Goal: Transaction & Acquisition: Purchase product/service

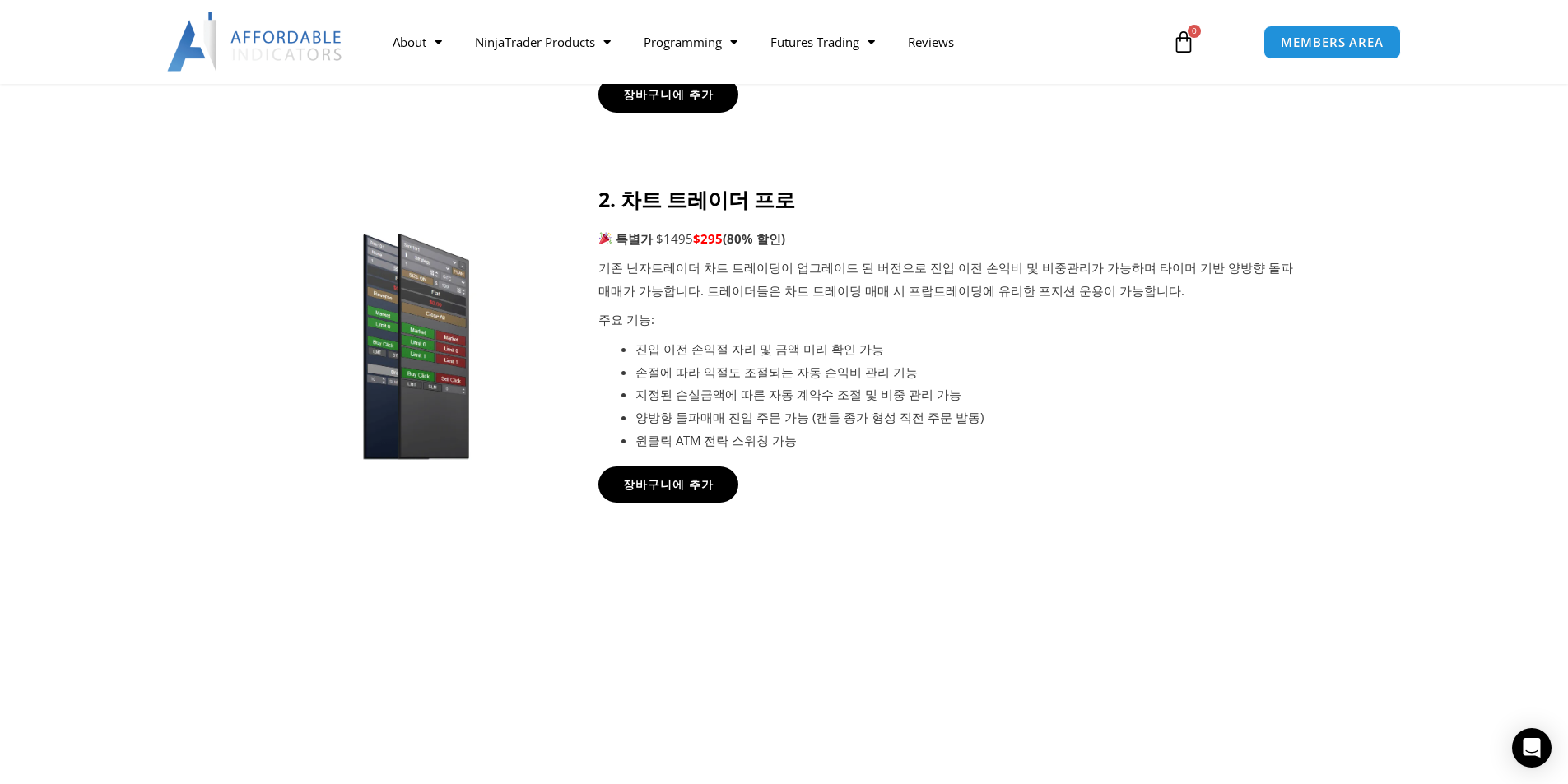
scroll to position [1070, 0]
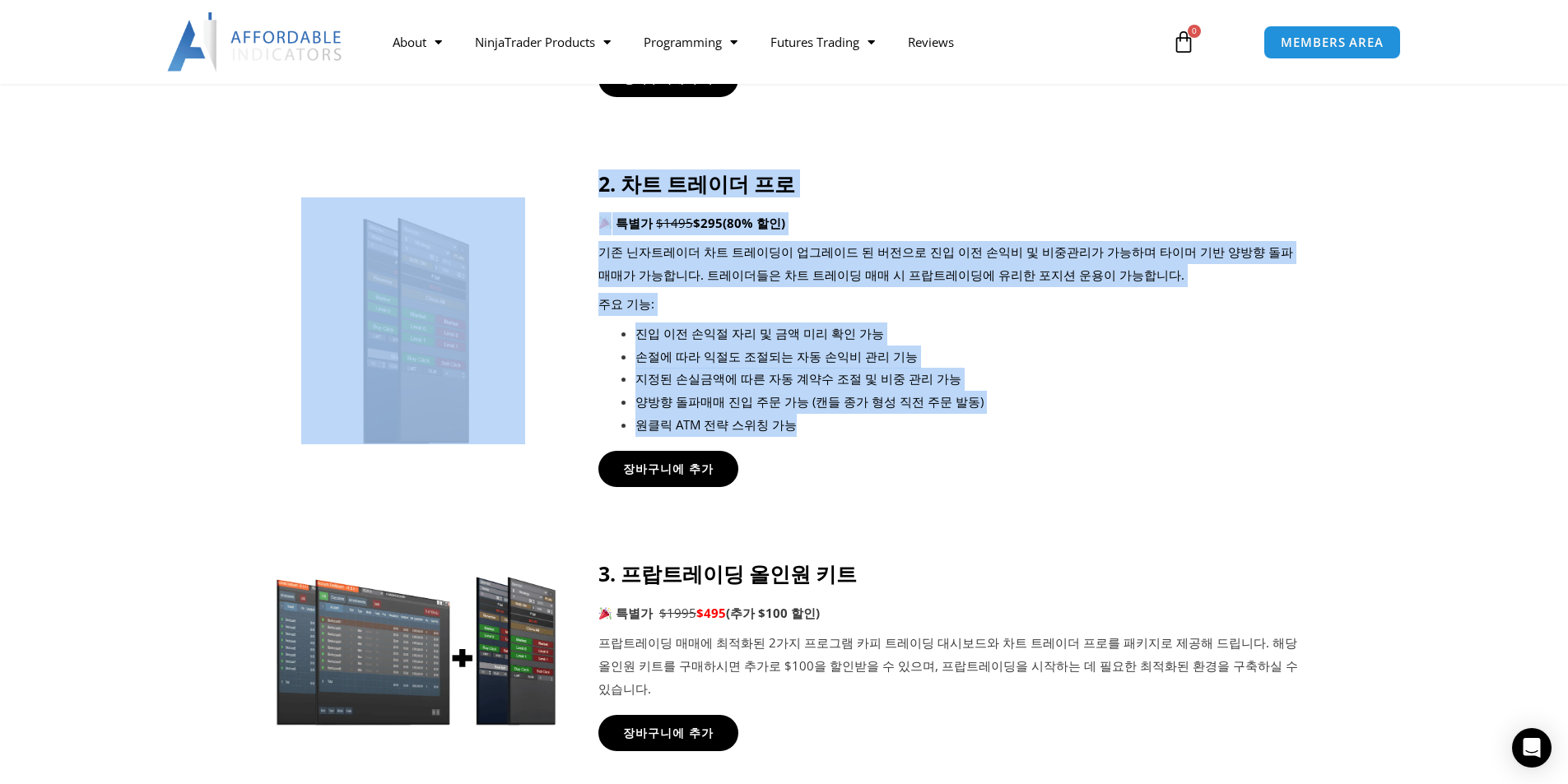
drag, startPoint x: 586, startPoint y: 186, endPoint x: 897, endPoint y: 429, distance: 394.7
click at [895, 430] on div "2. 차트 트레이더 프로 특별가 $1495 $295 (80% 할인) 기존 닌자트레이더 차트 트레이딩이 업그레이드 된 버전으로 진입 이전 손익비…" at bounding box center [784, 329] width 1029 height 317
click at [897, 429] on li "원클릭 ATM 전략 스위칭 가능" at bounding box center [966, 425] width 663 height 23
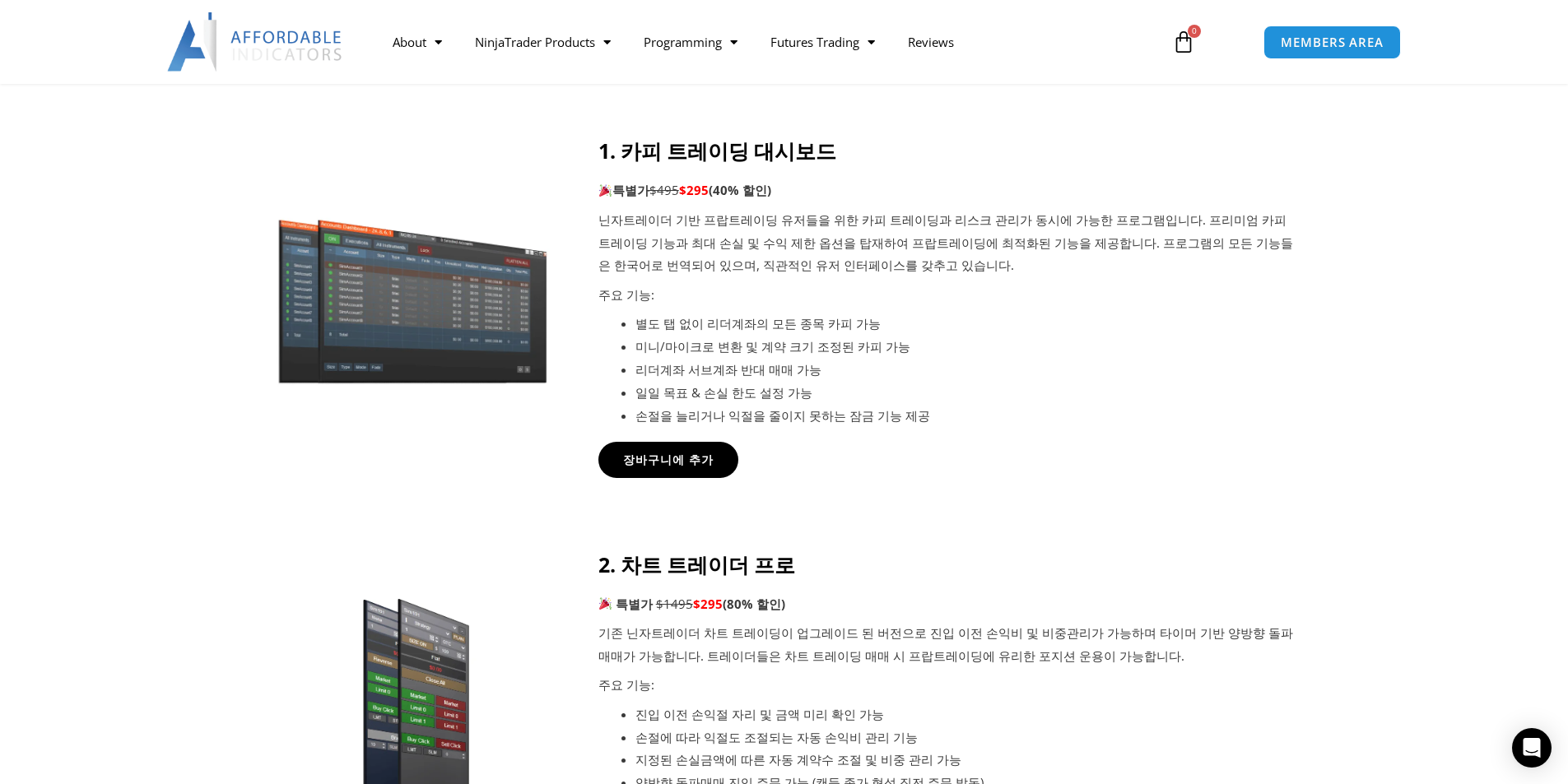
scroll to position [658, 0]
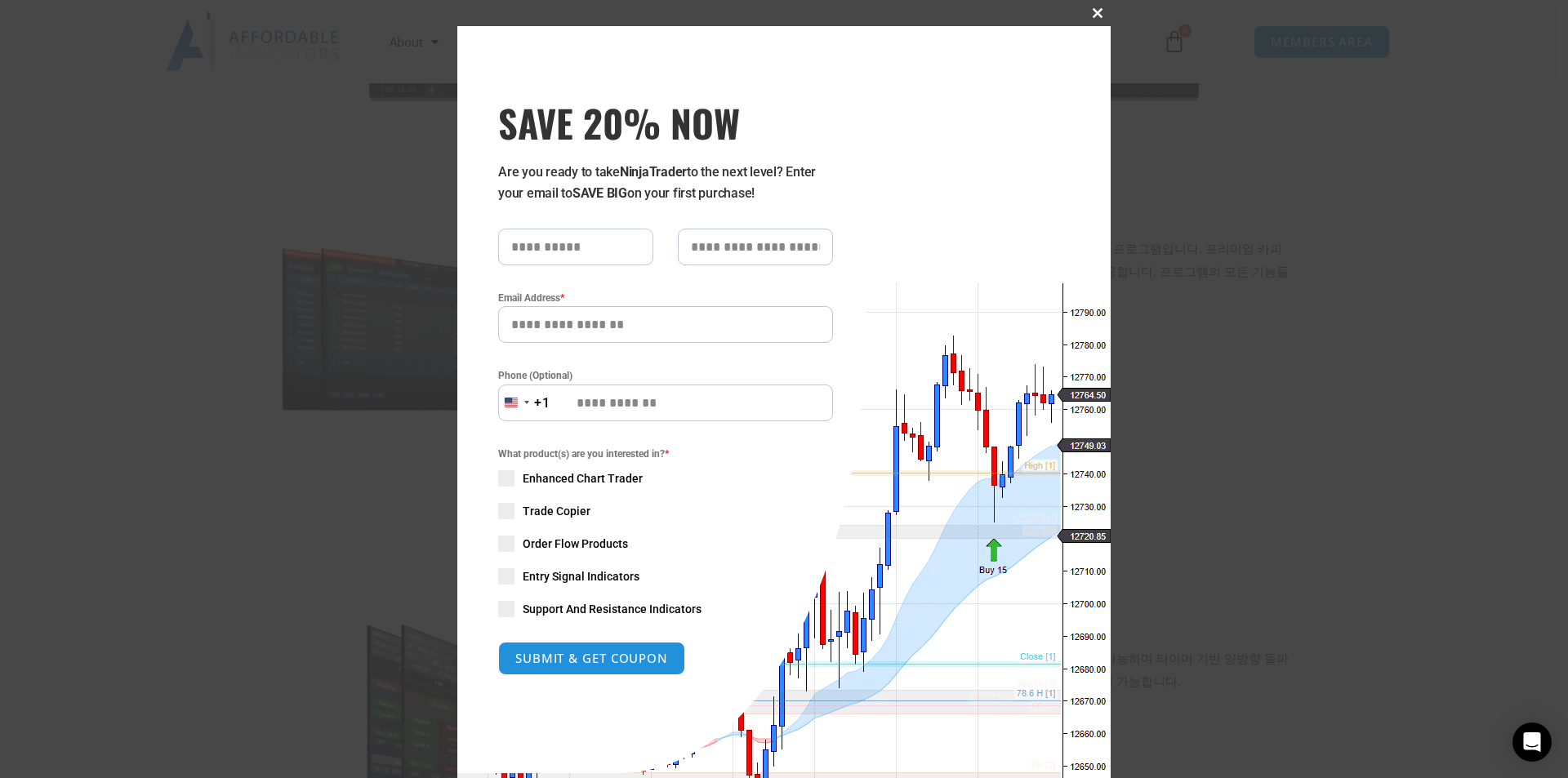
click at [1092, 15] on span "SAVE 20% NOW popup" at bounding box center [1098, 13] width 26 height 9
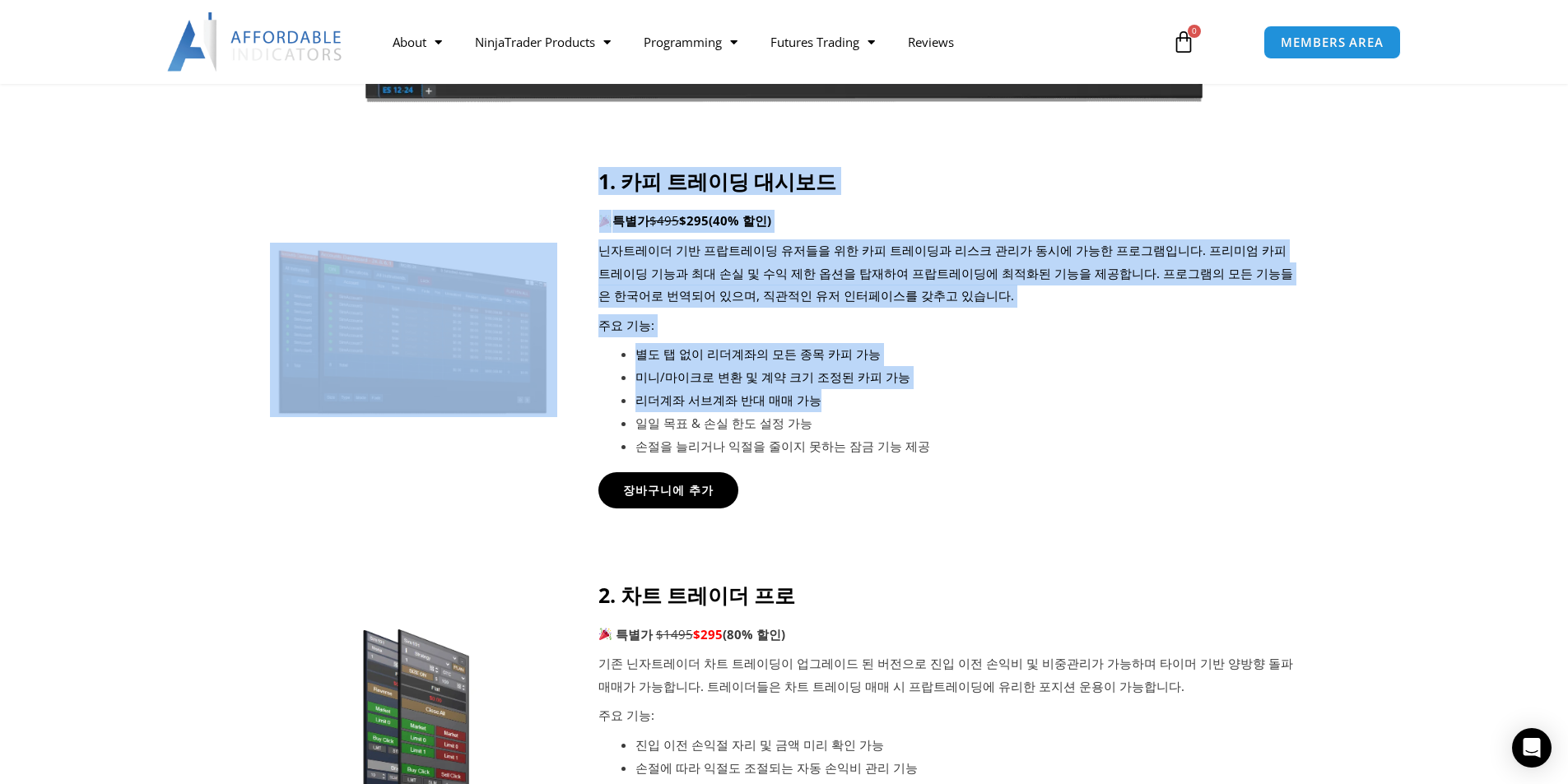
drag, startPoint x: 587, startPoint y: 208, endPoint x: 907, endPoint y: 406, distance: 376.3
click at [907, 406] on div "1. 카피 트레이딩 대시보드 특별가 $495 $295 (40% 할인) 닌자트레이더 기반 프랍트레이딩 유저들을 위한 카피 트레이딩과 리스크 관리…" at bounding box center [784, 338] width 1029 height 339
click at [907, 406] on li "리더계좌 서브계좌 반대 매매 가능" at bounding box center [966, 400] width 663 height 23
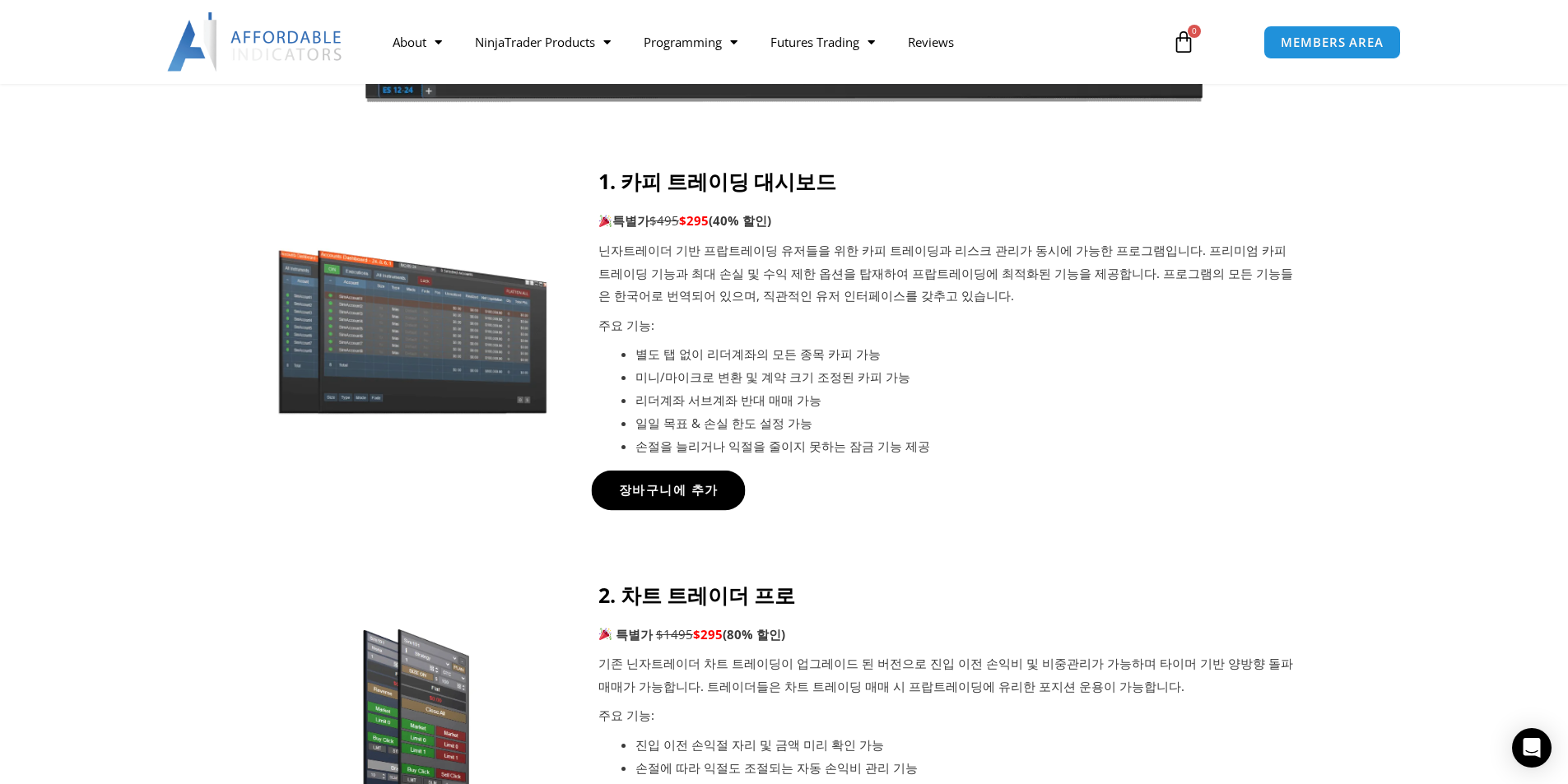
click at [650, 499] on link "장바구니에 추가" at bounding box center [667, 490] width 154 height 40
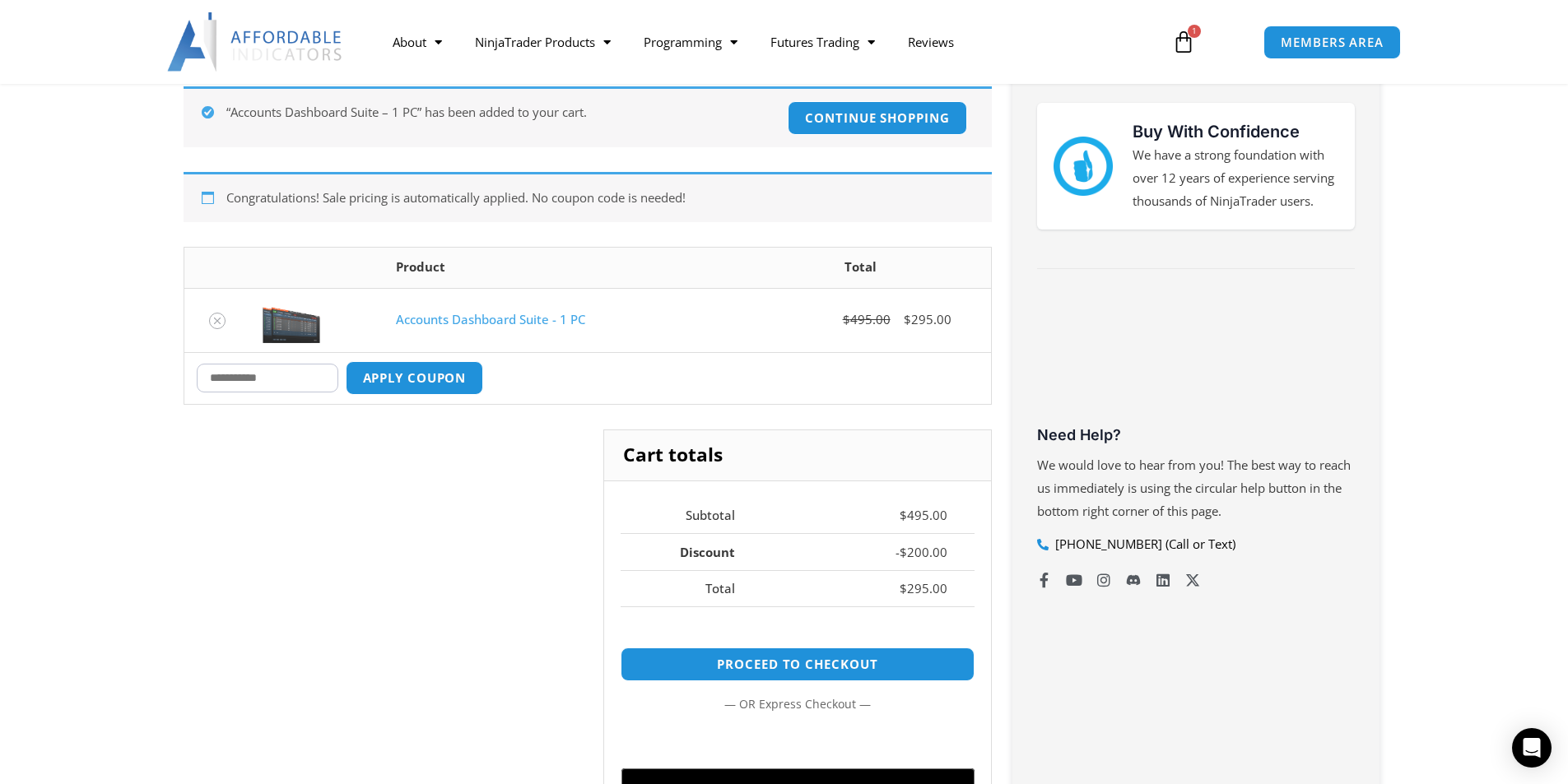
scroll to position [576, 0]
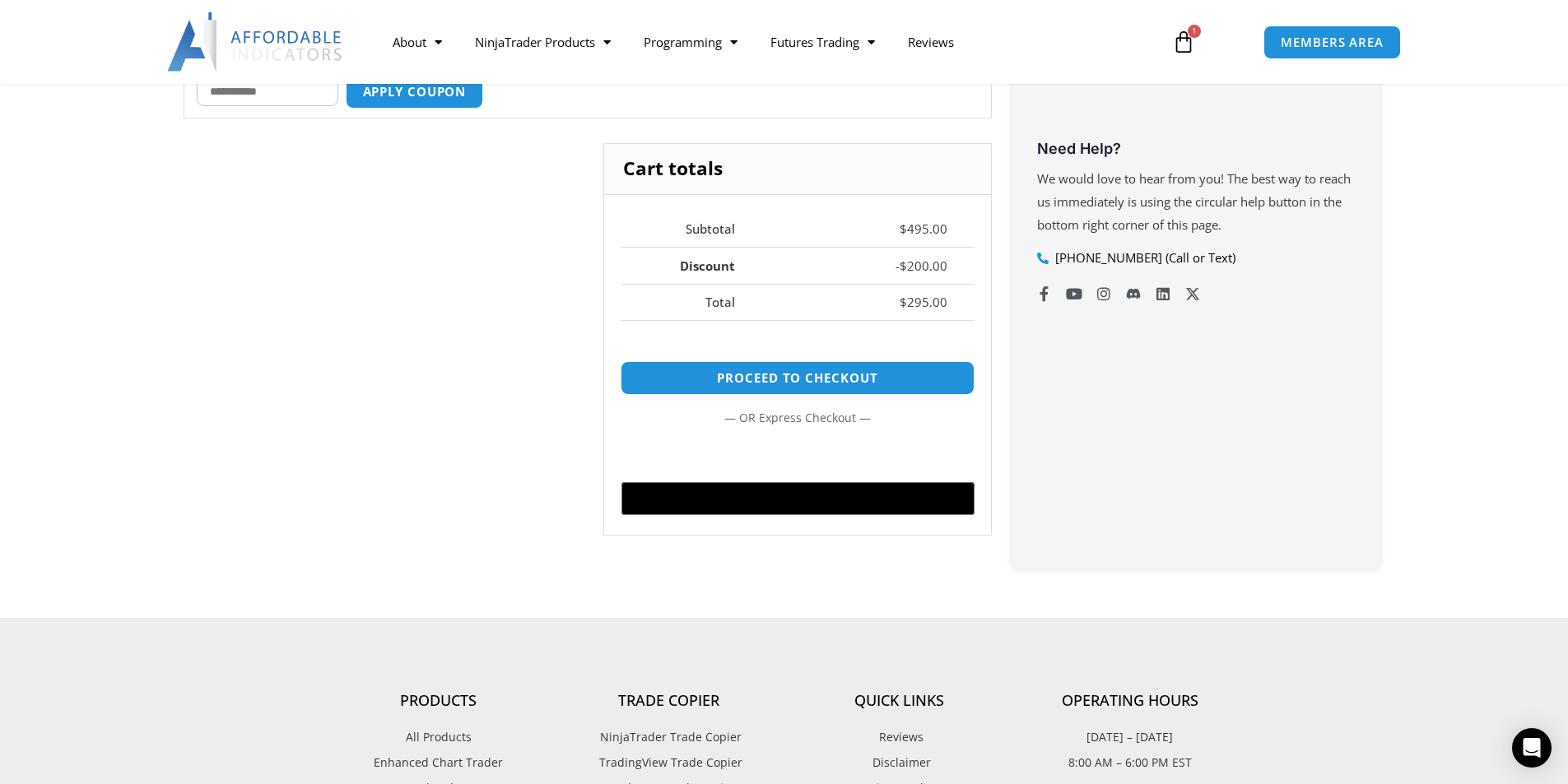
click at [1180, 56] on link "$ 495.00 1 Cart" at bounding box center [1183, 42] width 73 height 47
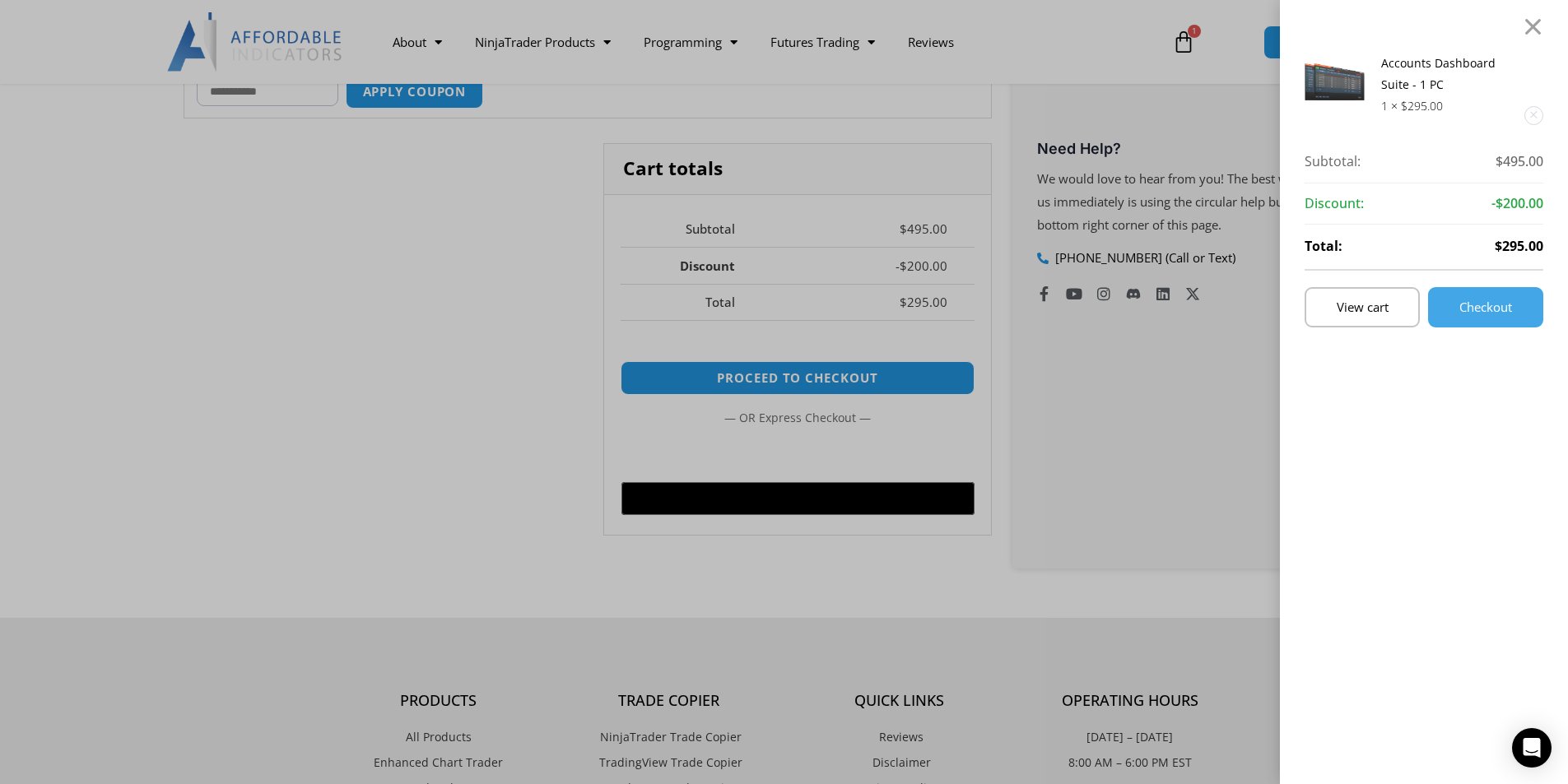
click at [1143, 443] on div "Accounts Dashboard Suite - 1 PC 1 × $ 295.00 Subtotal: $ 495.00 Subtotal: $495.…" at bounding box center [784, 392] width 1568 height 784
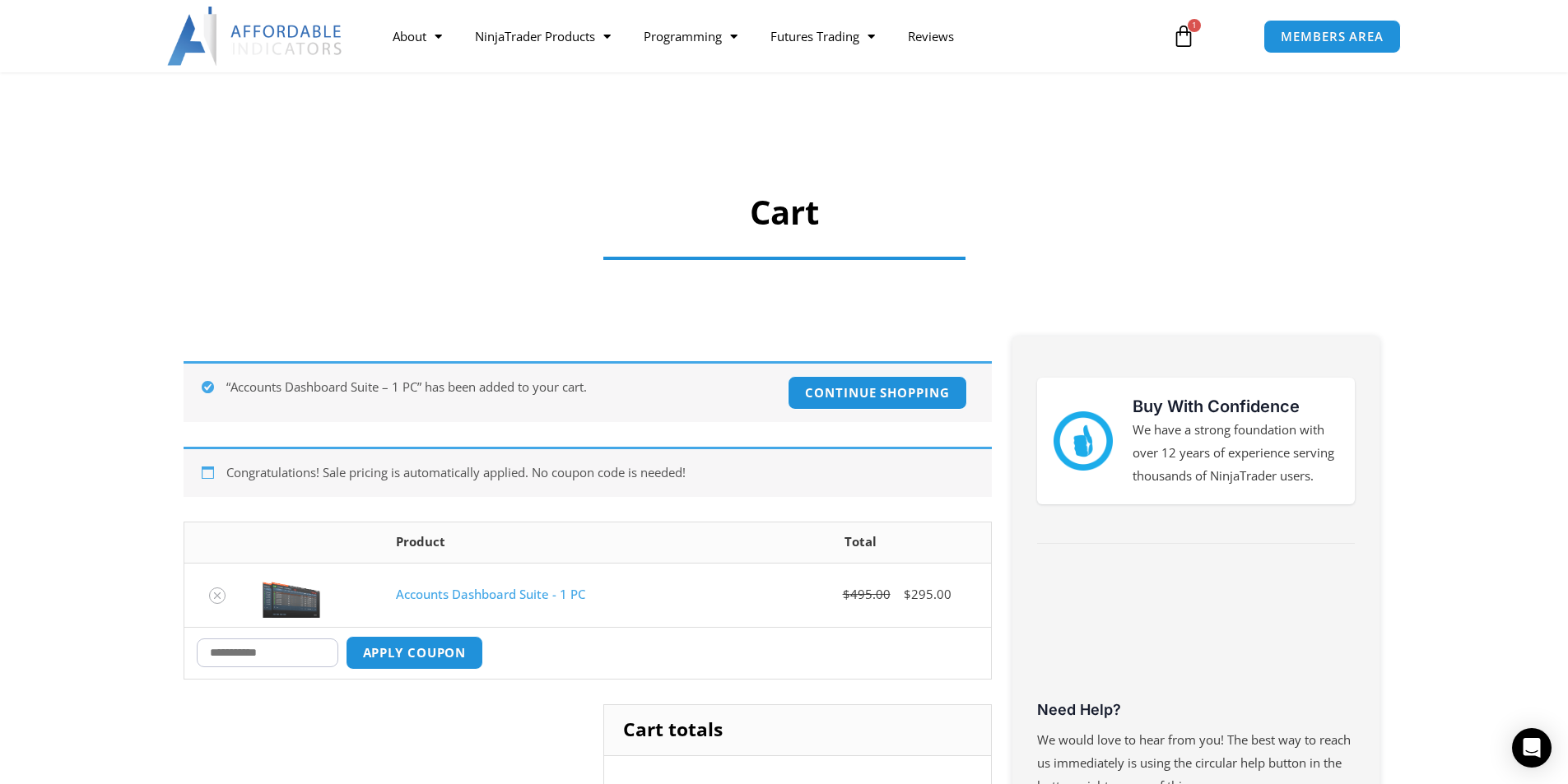
scroll to position [0, 0]
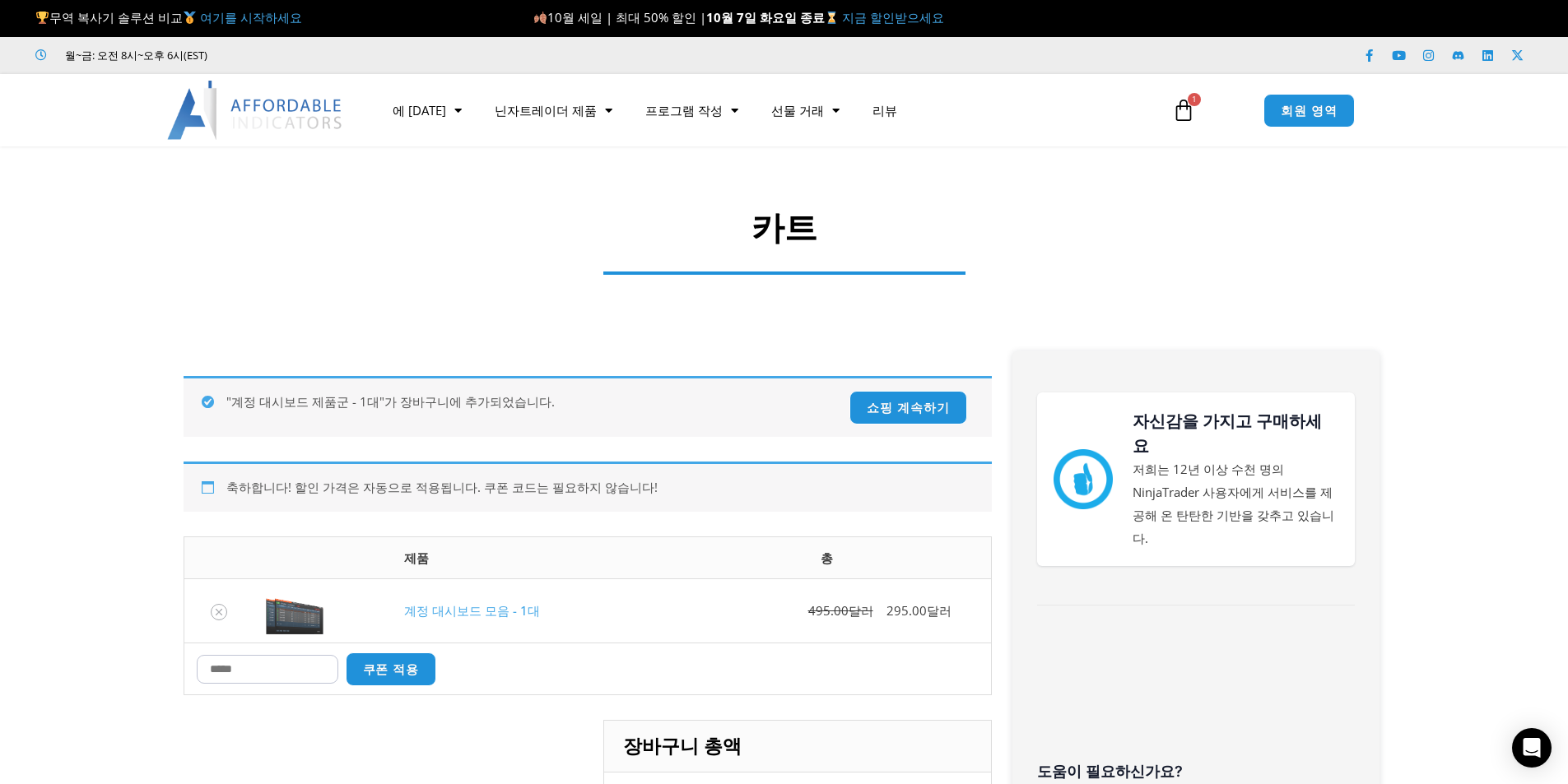
drag, startPoint x: 916, startPoint y: 151, endPoint x: 920, endPoint y: 132, distance: 19.4
click at [916, 151] on div "카트" at bounding box center [784, 233] width 412 height 172
click at [877, 19] on font "지금 할인받으세요" at bounding box center [893, 17] width 102 height 16
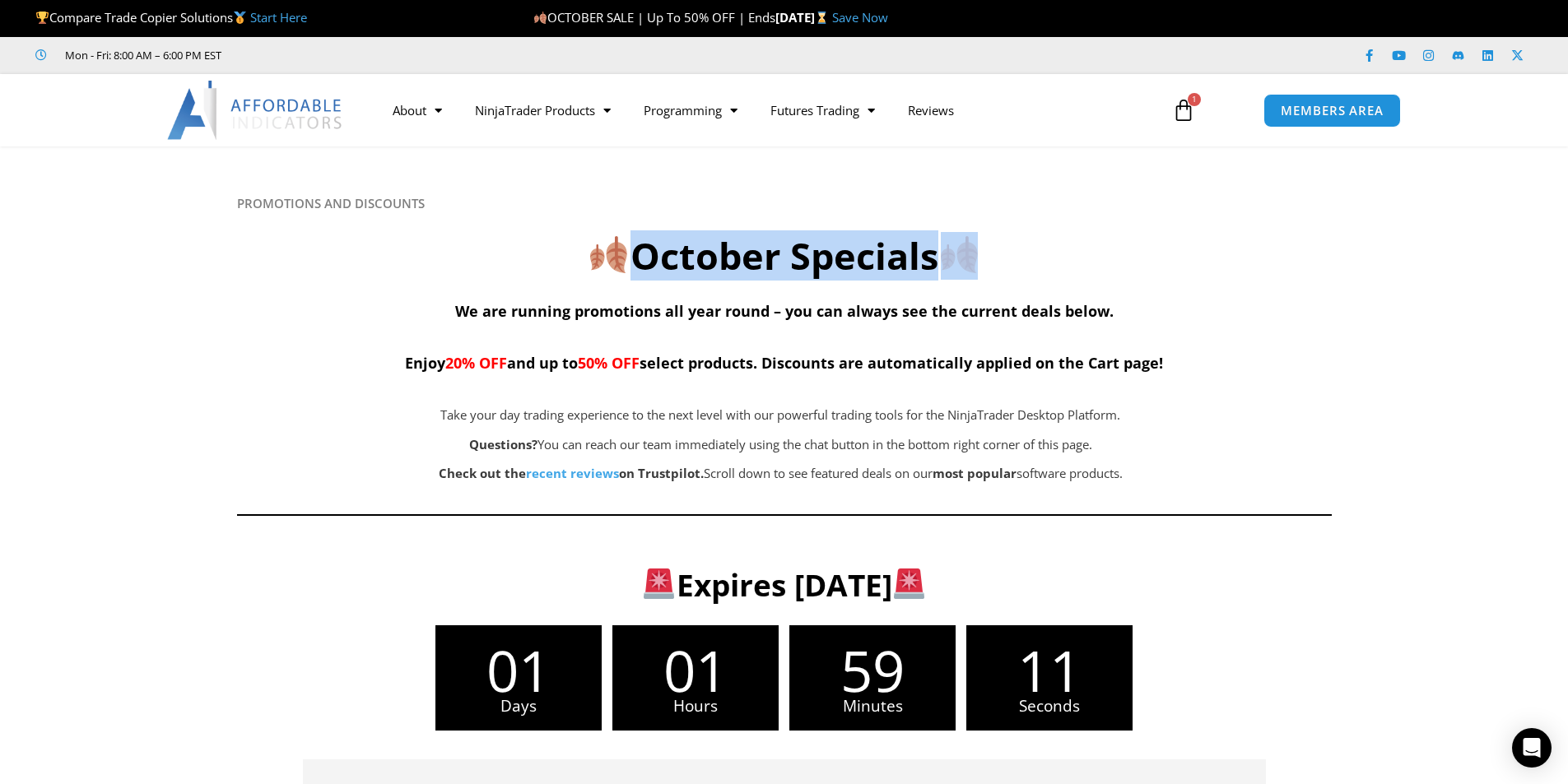
click at [1288, 234] on div "October Specials" at bounding box center [784, 254] width 1095 height 53
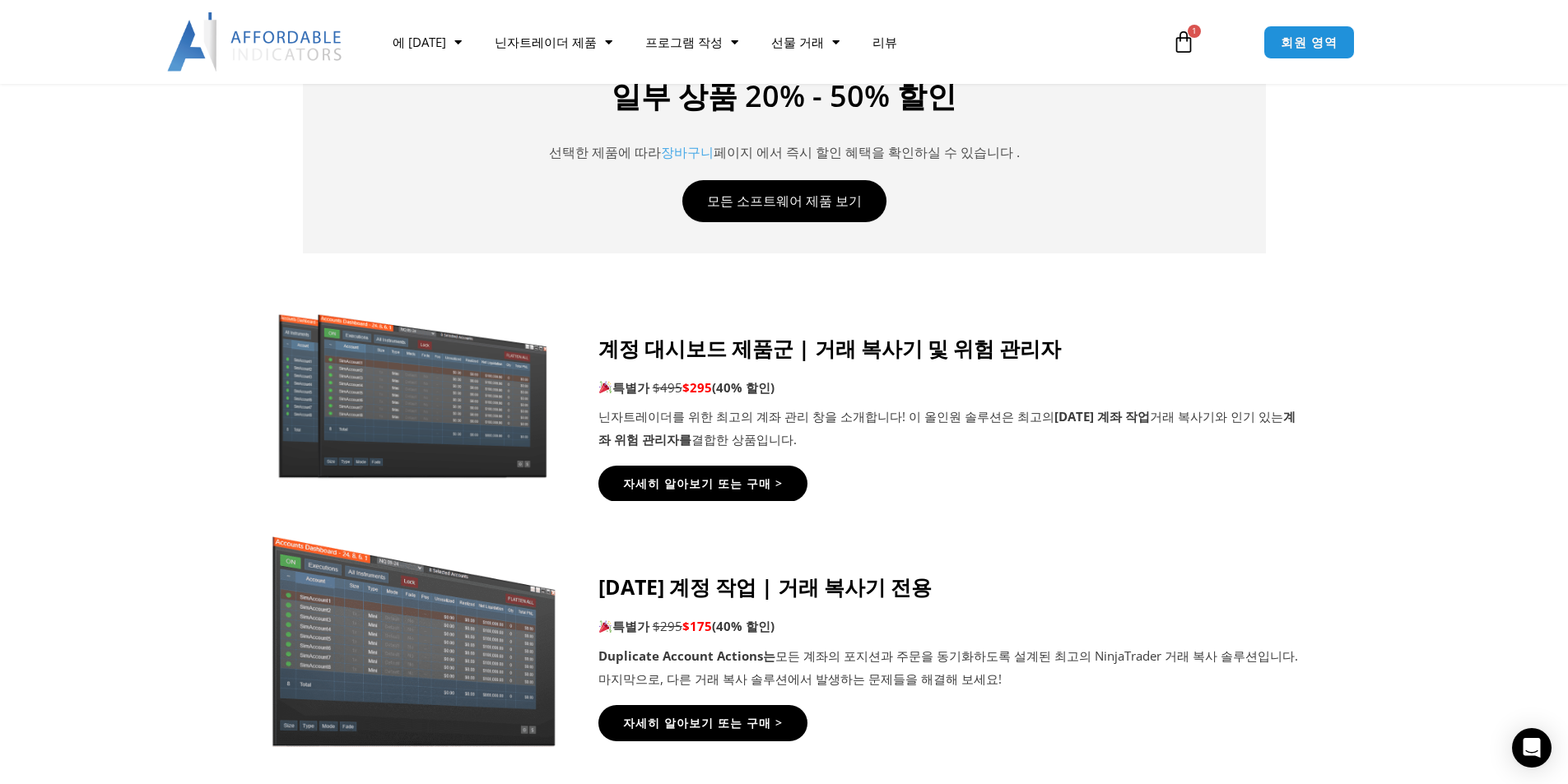
scroll to position [823, 0]
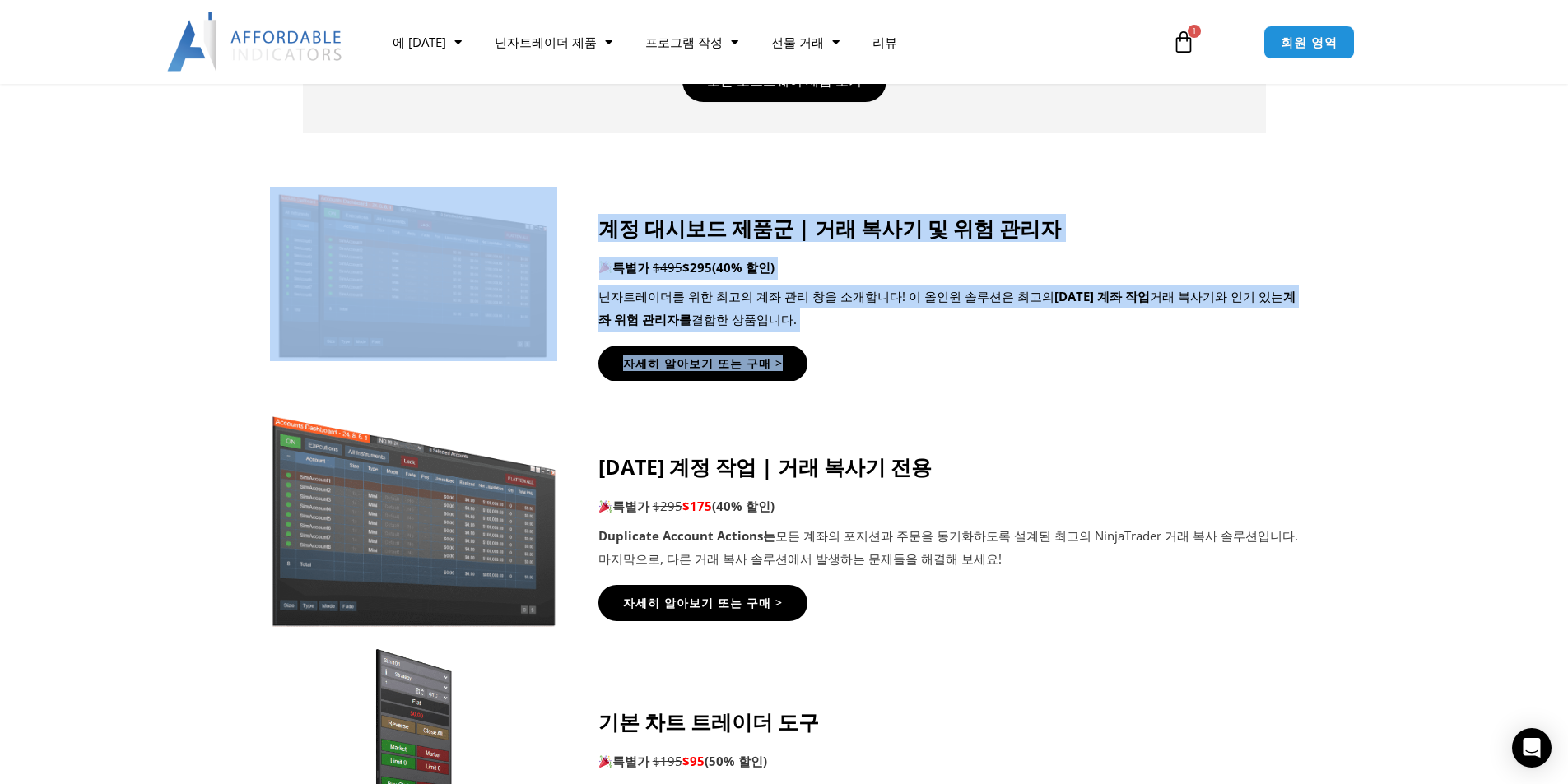
drag, startPoint x: 242, startPoint y: 198, endPoint x: 1167, endPoint y: 350, distance: 937.4
click at [1166, 350] on section "계정 대시보드 제품군 | 거래 복사기 및 위험 관리자 특별가 $495 $295 (40% 할인) 닌자트레이더를 위한 최고의 계좌 관리 창을 소개…" at bounding box center [784, 274] width 1568 height 217
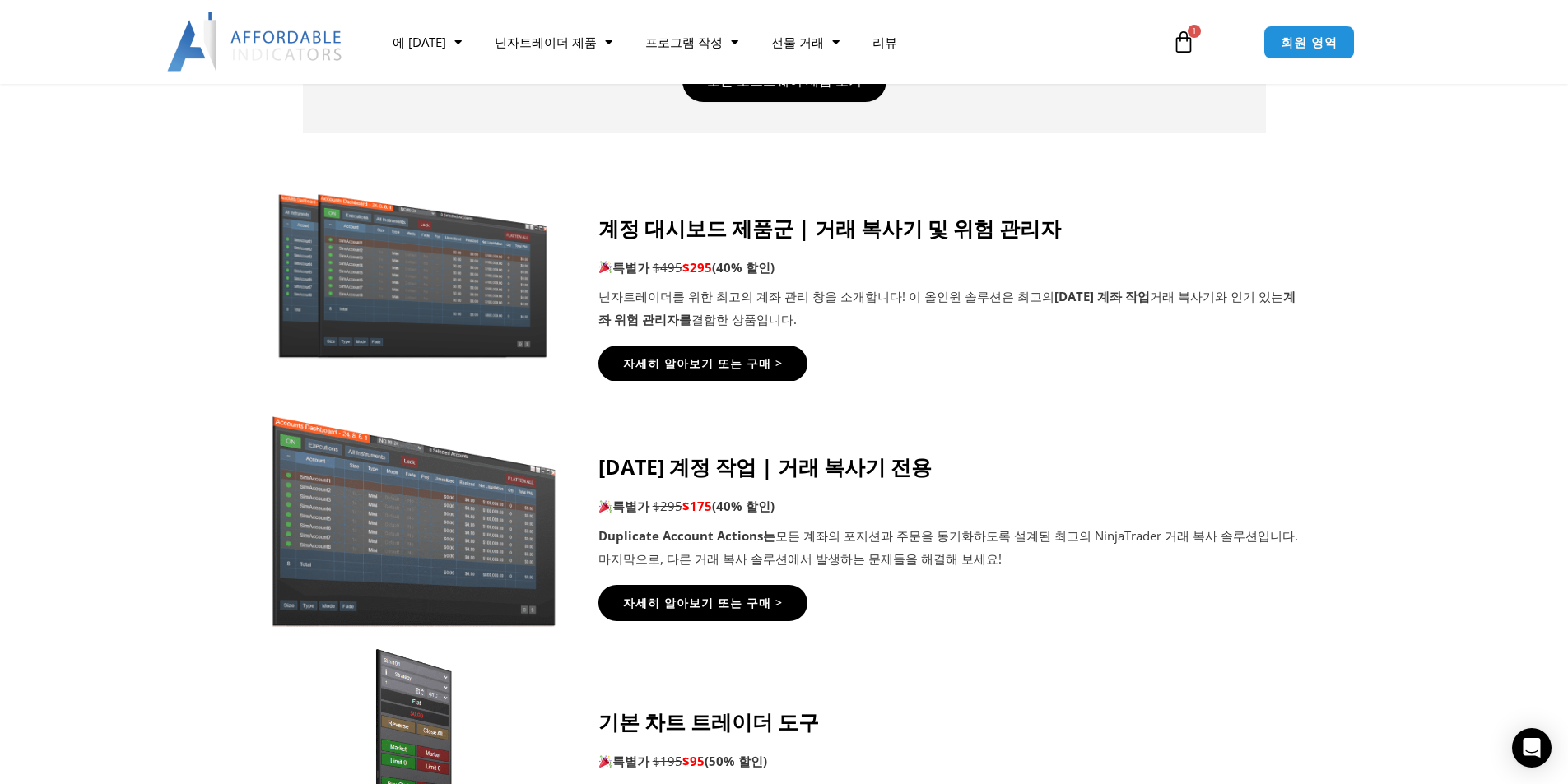
click at [1167, 350] on div "자세히 알아보기 또는 구매 >" at bounding box center [948, 363] width 700 height 36
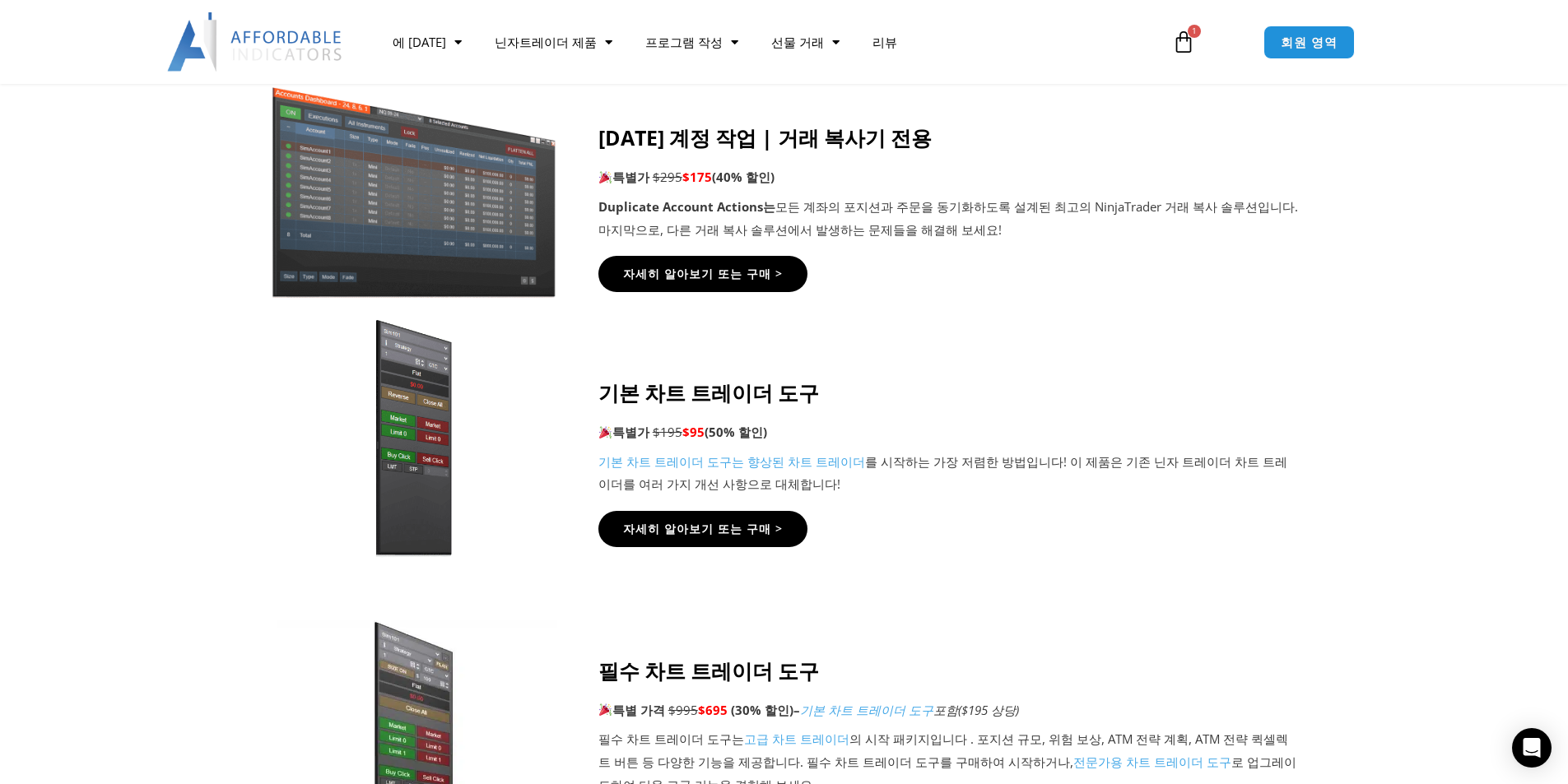
scroll to position [1070, 0]
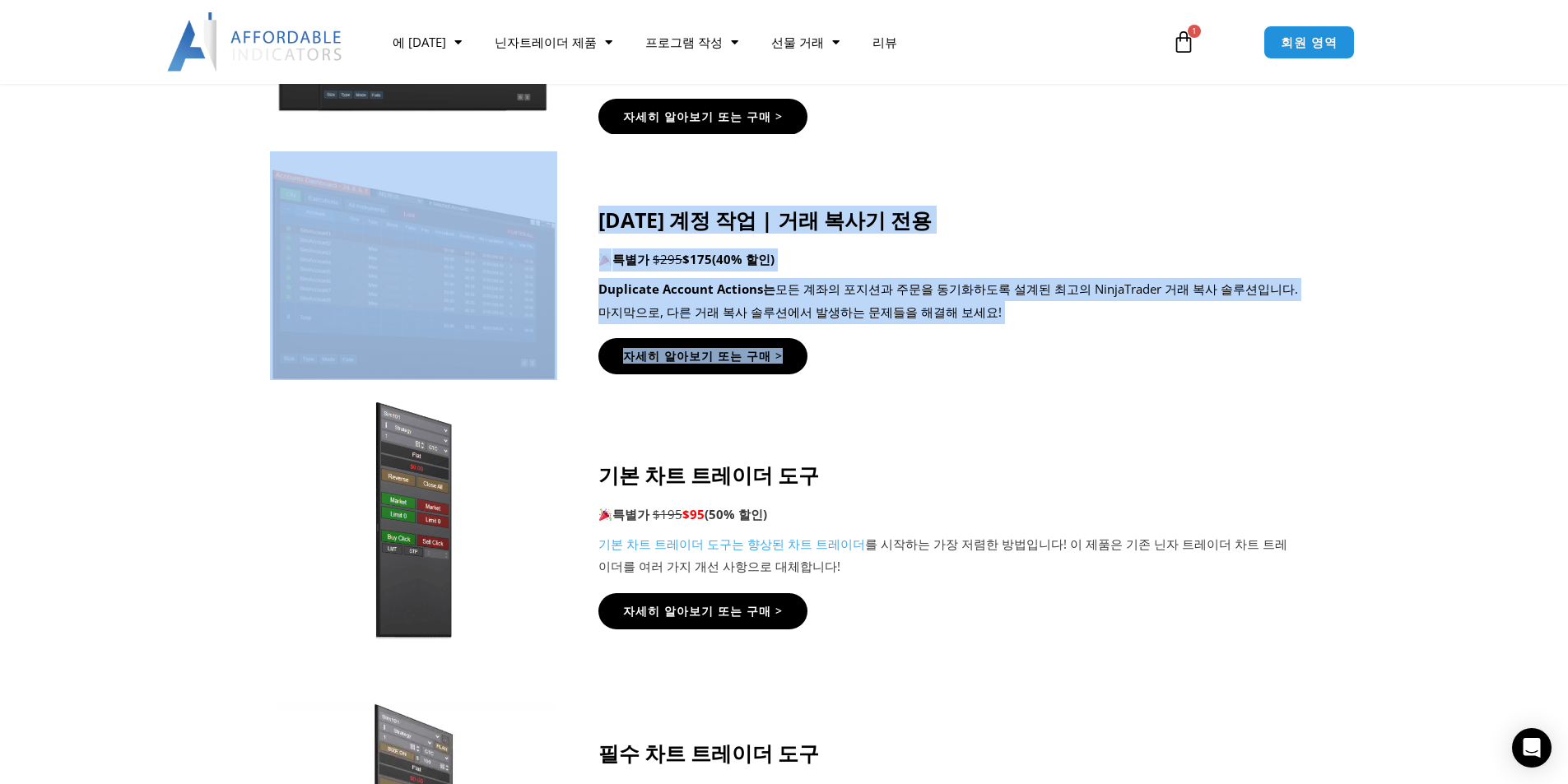
drag, startPoint x: 169, startPoint y: 196, endPoint x: 1160, endPoint y: 344, distance: 1002.0
click at [1160, 344] on section "중복 계정 작업 | 거래 복사기 전용 특별가 $295 $175 (40% 할인) Duplicate Account Actions는 모든 계좌의 포…" at bounding box center [784, 266] width 1568 height 262
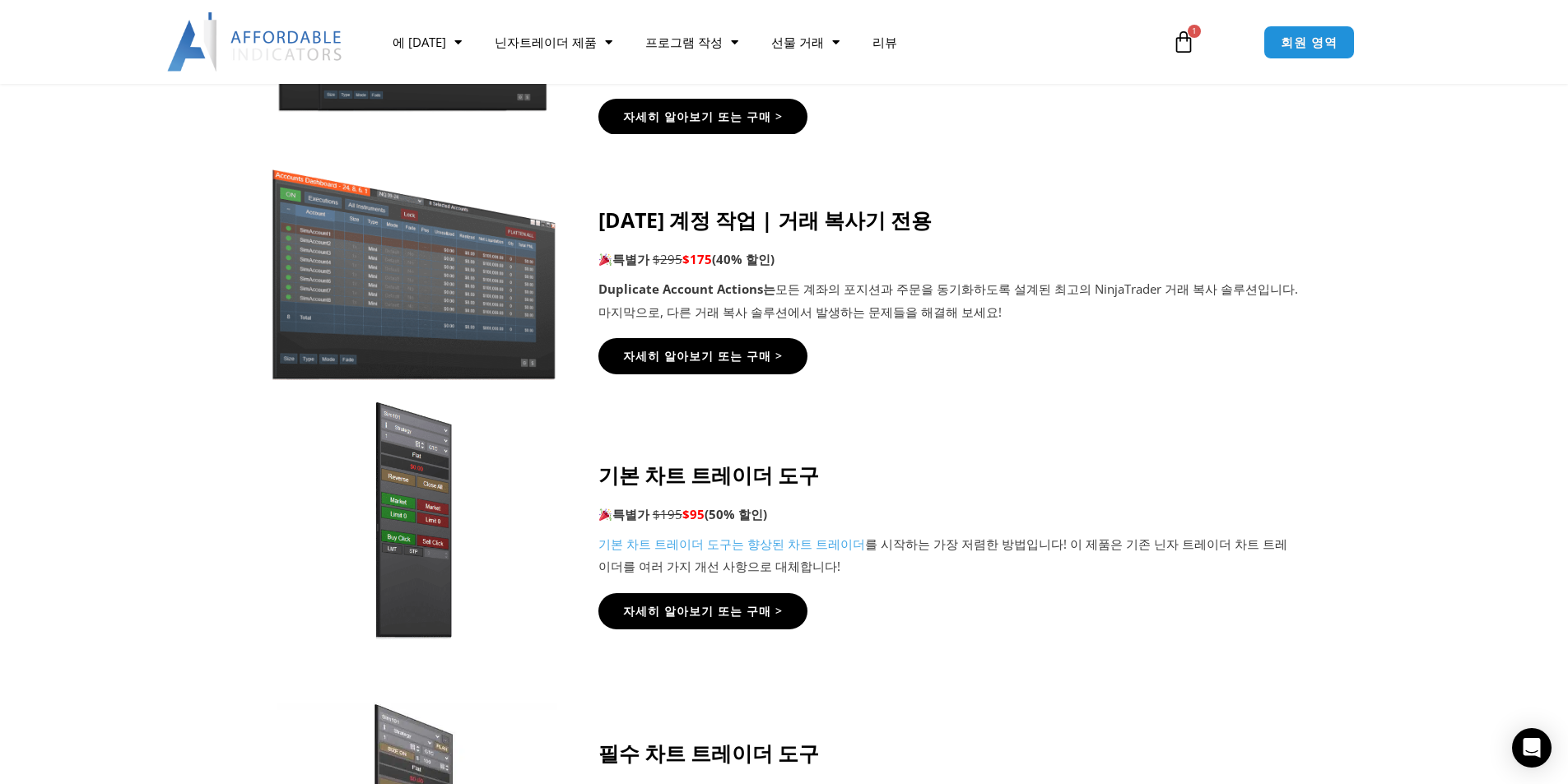
click at [1160, 344] on div "자세히 알아보기 또는 구매 >" at bounding box center [948, 356] width 700 height 36
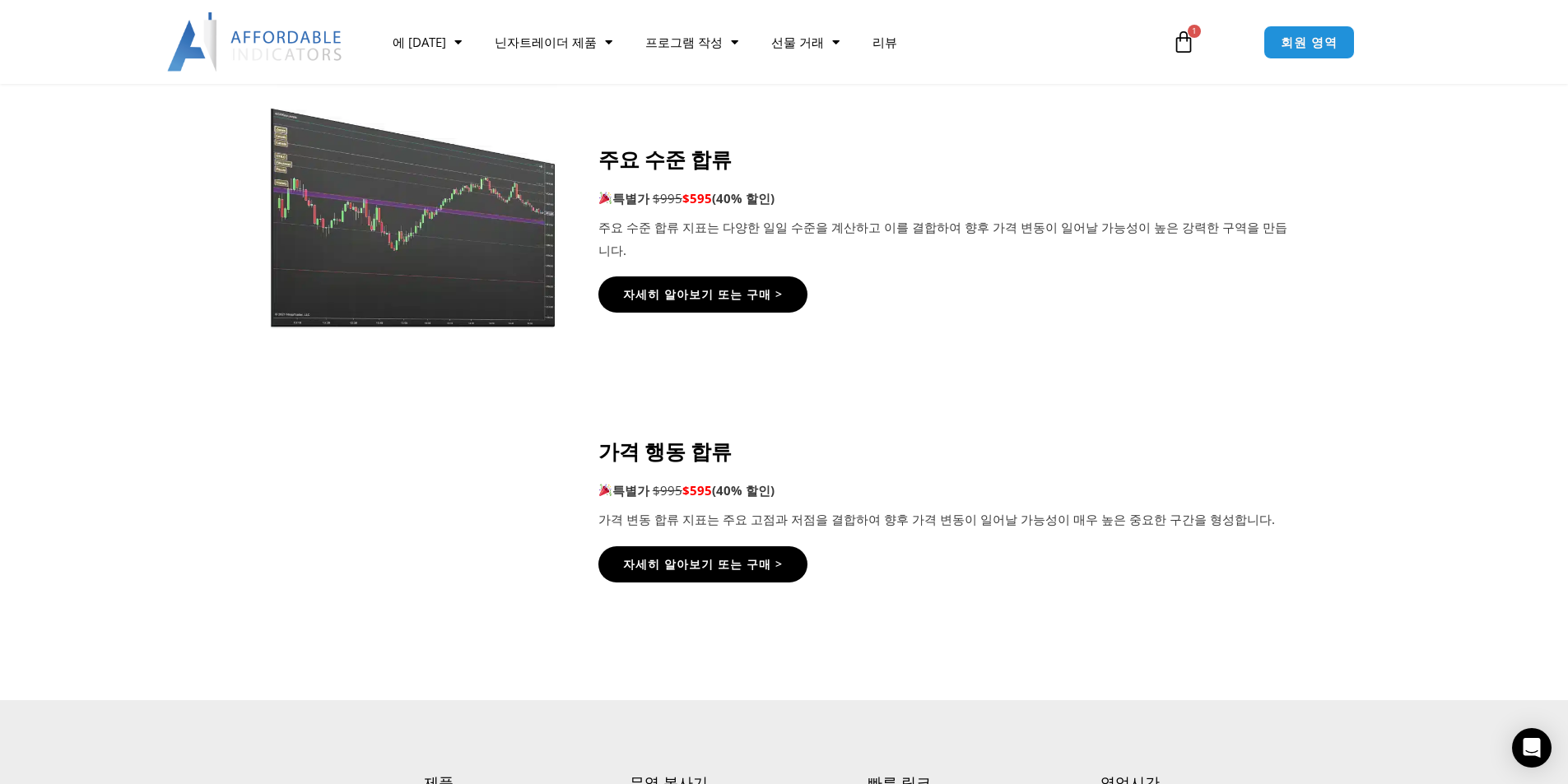
scroll to position [2714, 0]
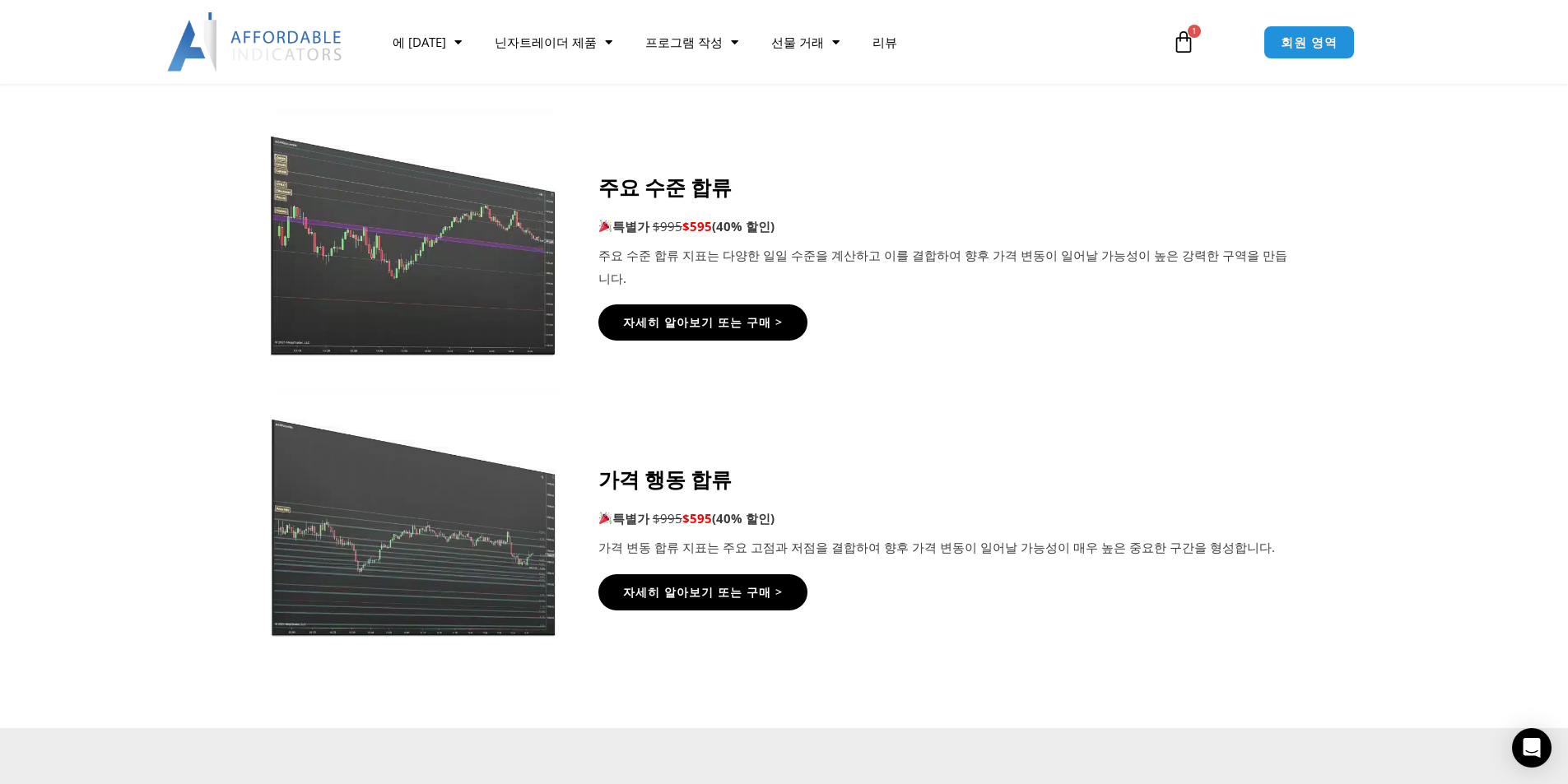
drag, startPoint x: 1407, startPoint y: 482, endPoint x: 1384, endPoint y: 413, distance: 72.7
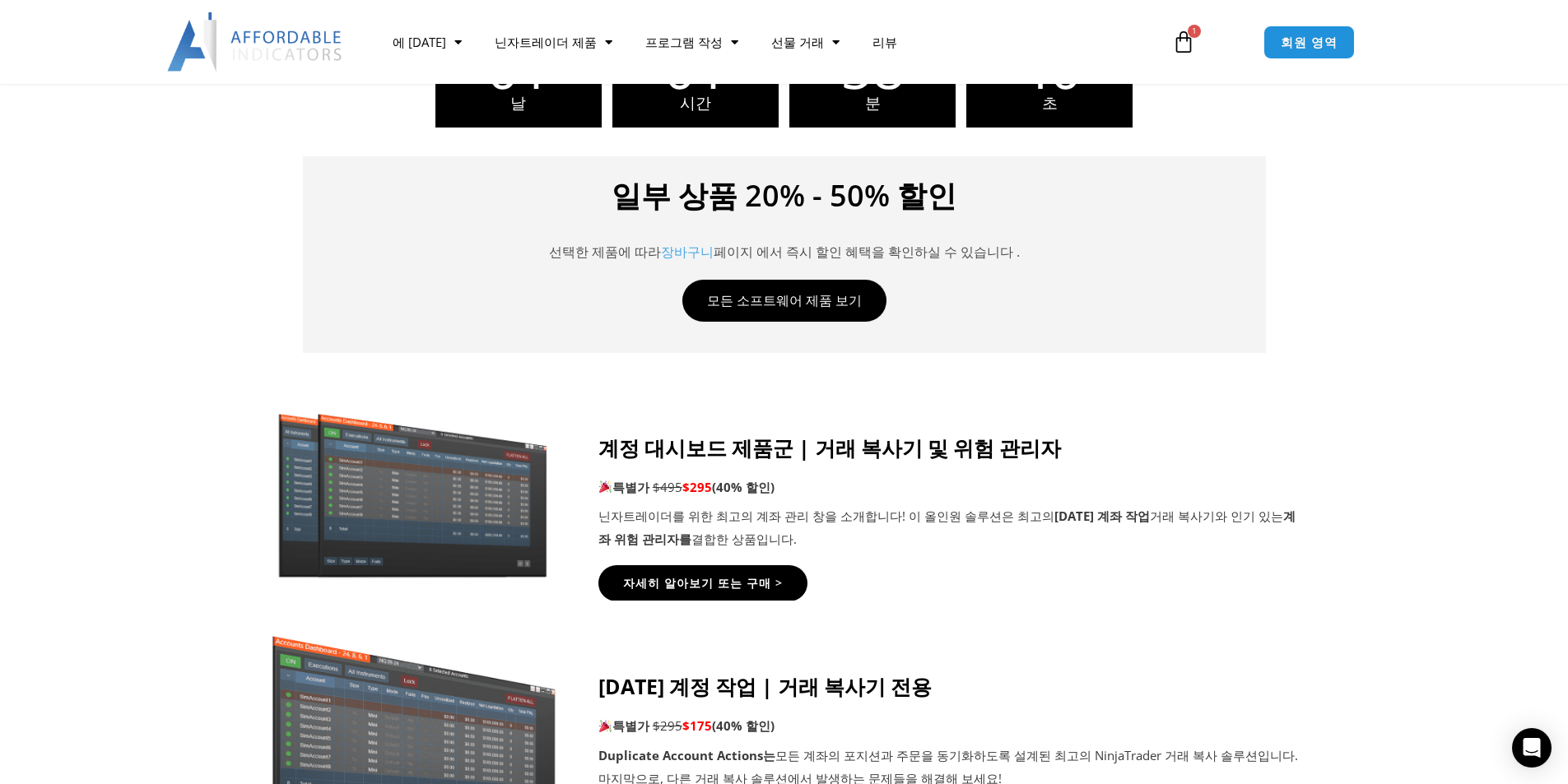
scroll to position [660, 0]
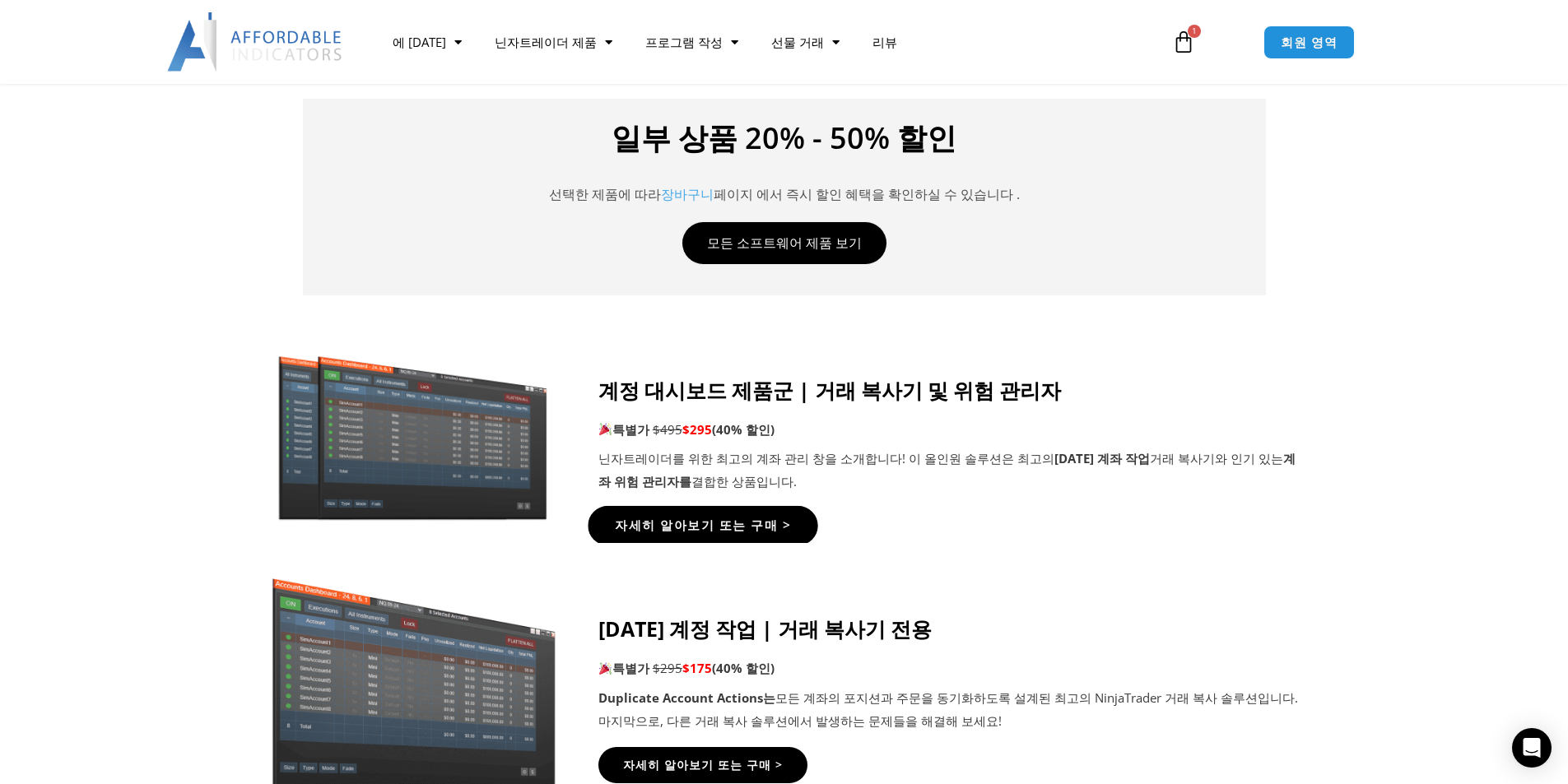
click at [698, 518] on font "자세히 알아보기 또는 구매 >" at bounding box center [702, 525] width 175 height 17
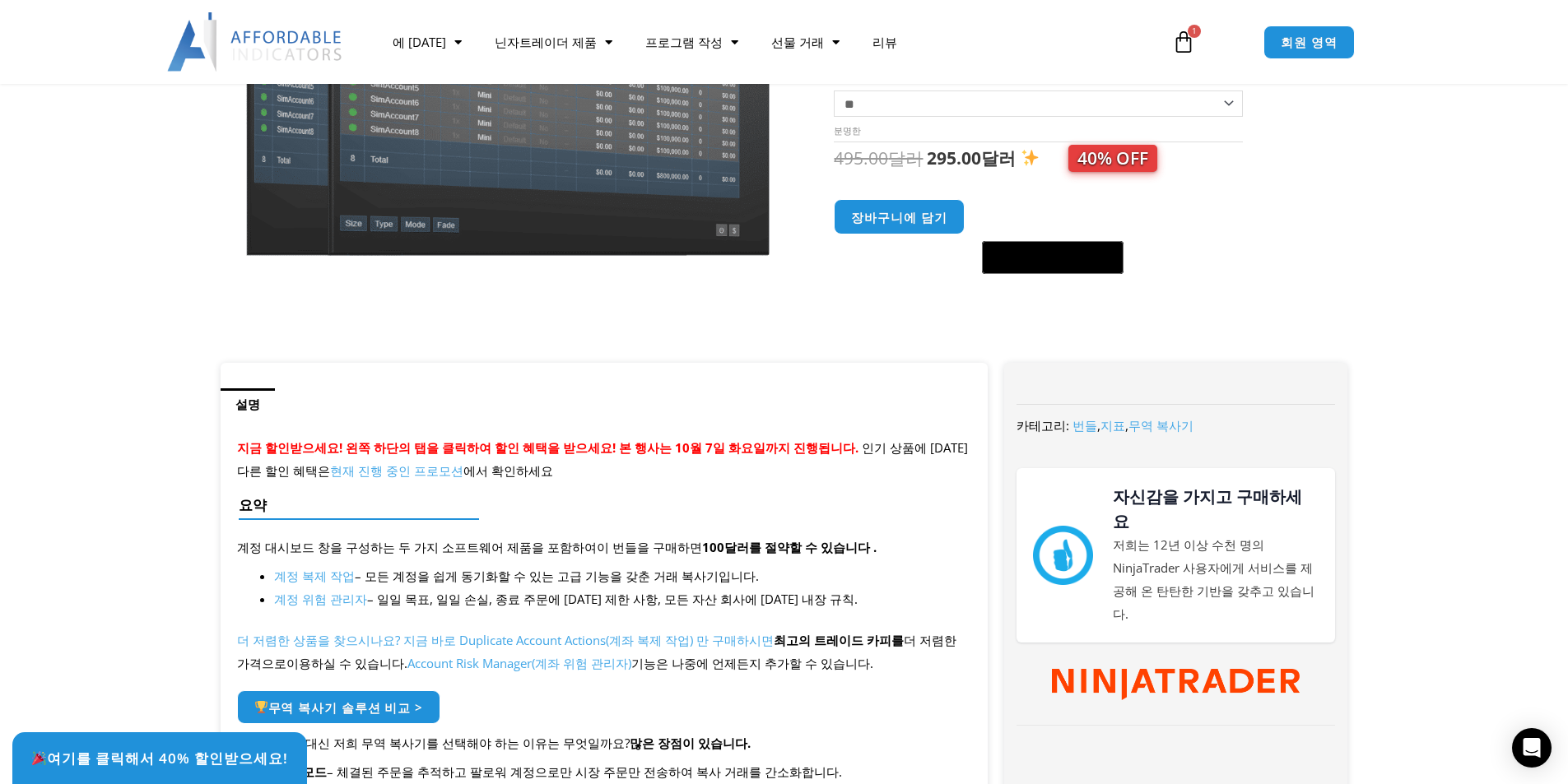
scroll to position [329, 0]
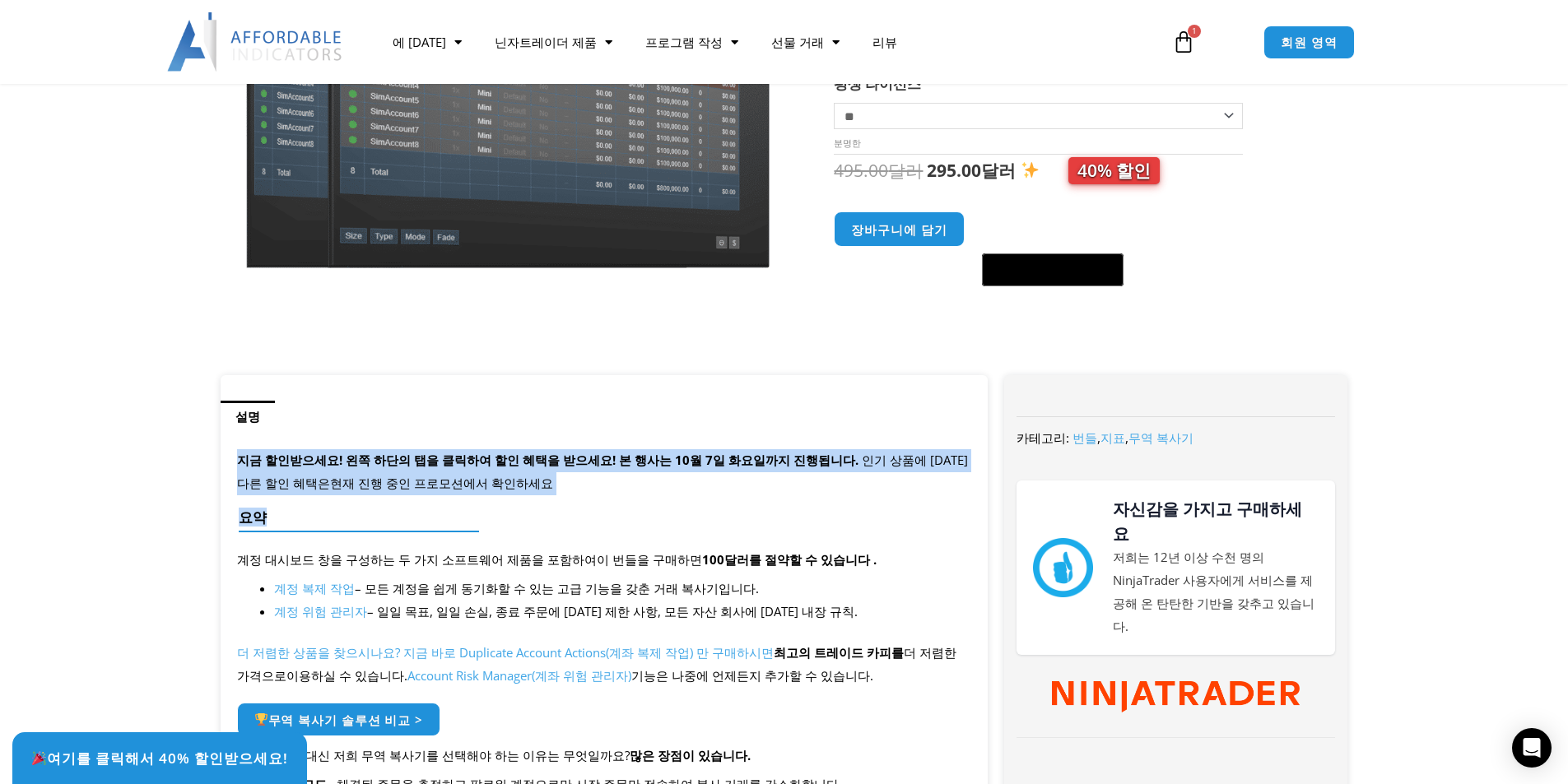
drag, startPoint x: 212, startPoint y: 451, endPoint x: 674, endPoint y: 533, distance: 469.2
click at [674, 533] on div at bounding box center [597, 531] width 718 height 9
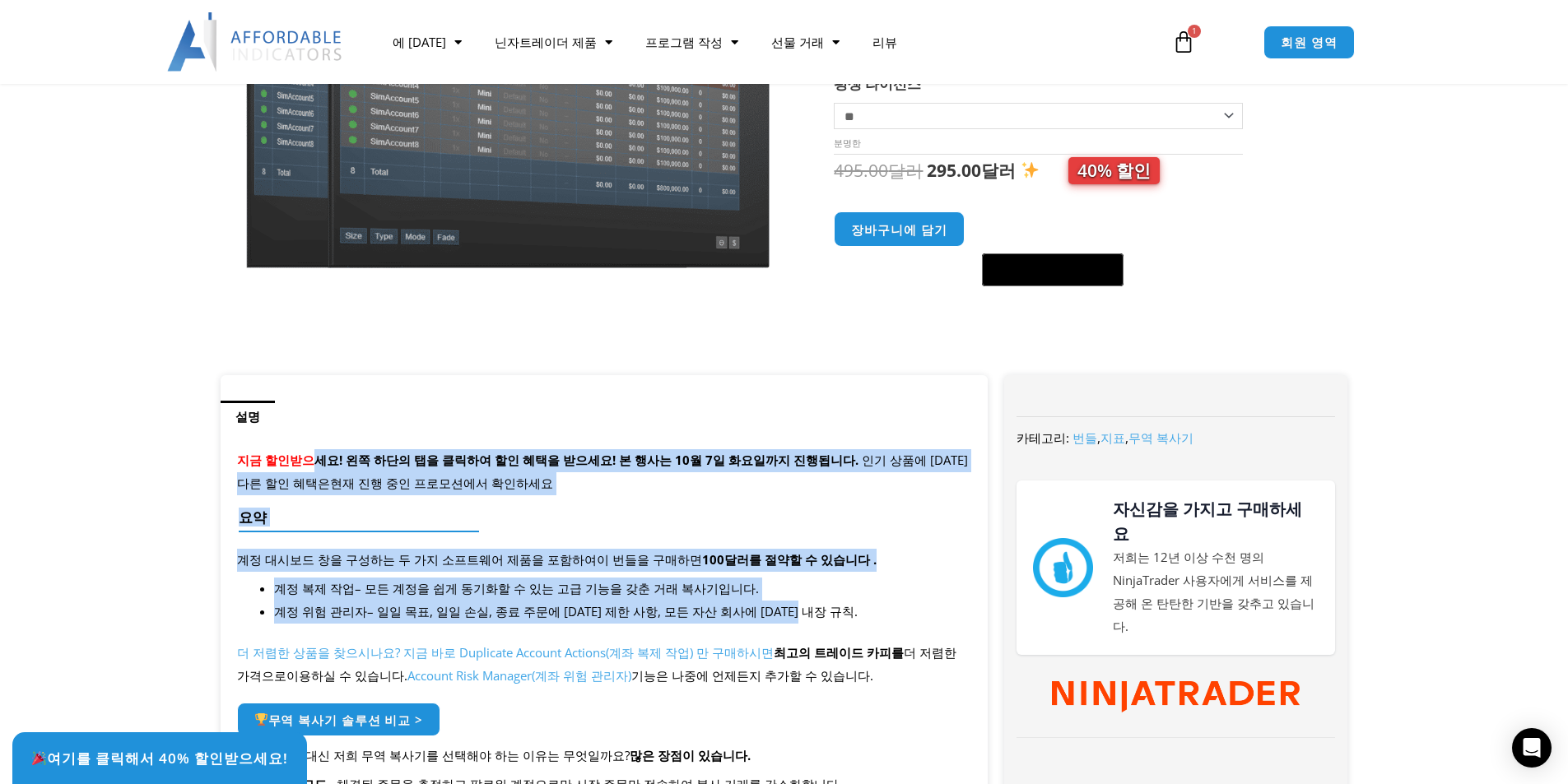
drag, startPoint x: 591, startPoint y: 582, endPoint x: 814, endPoint y: 621, distance: 226.4
click at [824, 602] on li "계정 위험 관리자 – 일일 목표, 일일 손실, 종료 주문에 [DATE] 제한 사항, 모든 자산 회사에 [DATE] 내장 규칙." at bounding box center [623, 612] width 697 height 23
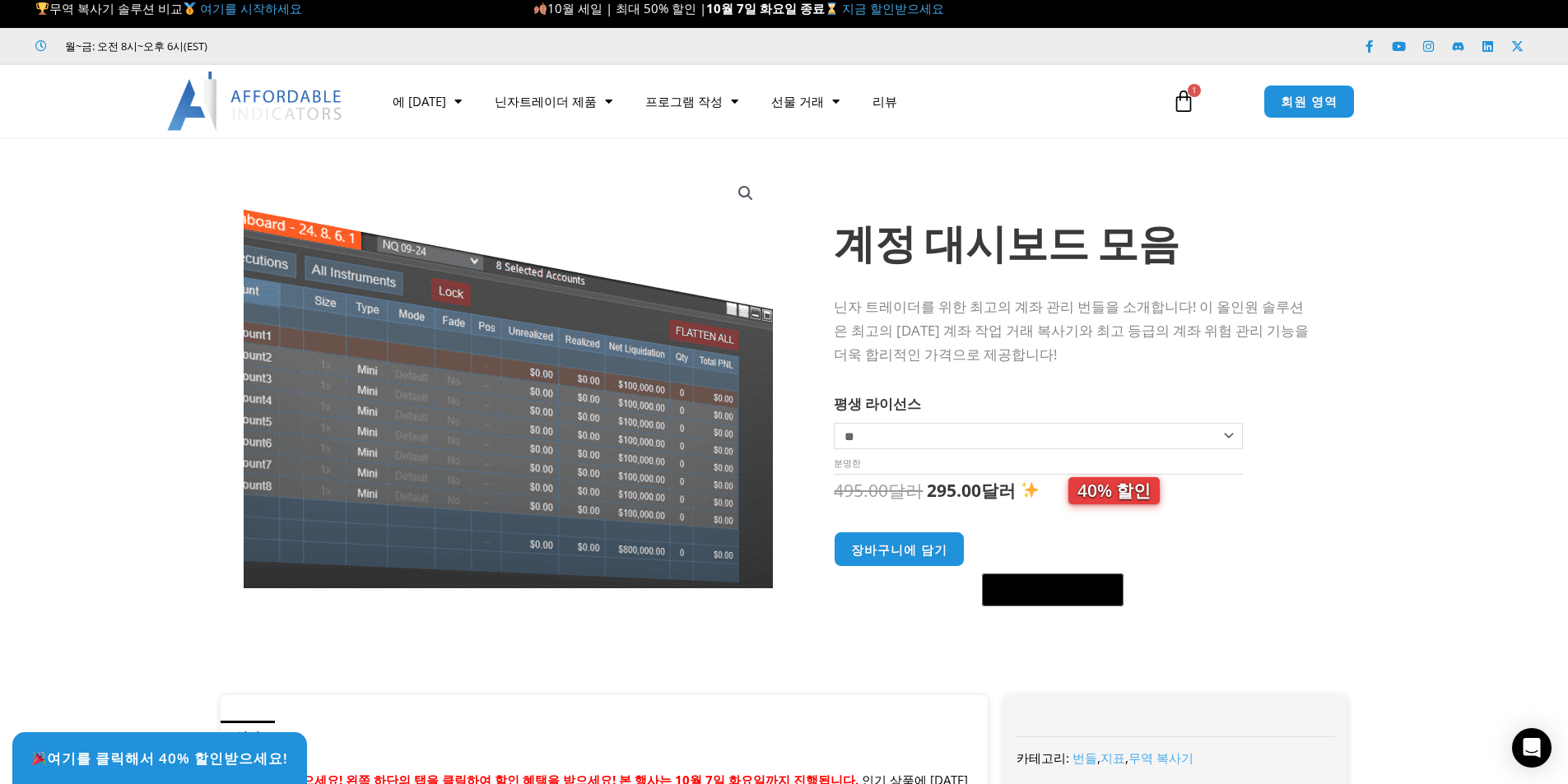
scroll to position [0, 0]
